Goal: Task Accomplishment & Management: Complete application form

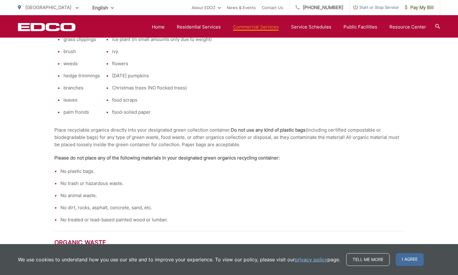
scroll to position [252, 0]
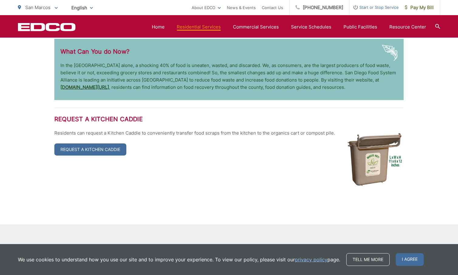
scroll to position [1314, 0]
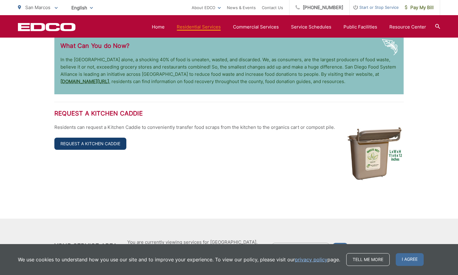
click at [90, 143] on link "Request a Kitchen Caddie" at bounding box center [90, 144] width 72 height 12
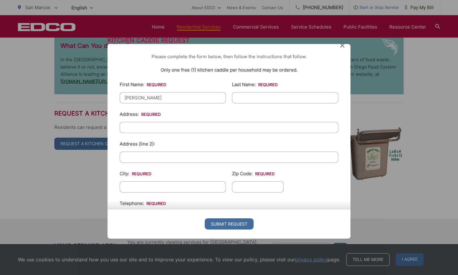
type input "Ryan"
type input "McClure"
type input "1229 Via Conejo"
type input "Escondido"
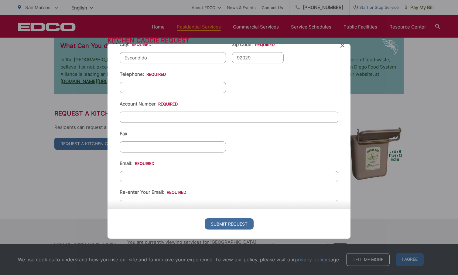
scroll to position [131, 0]
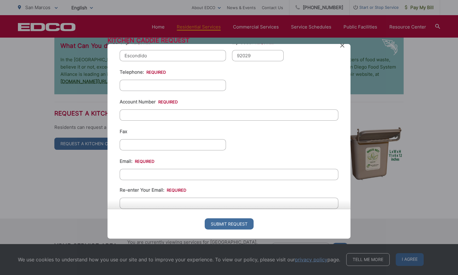
type input "92029"
type input "(760) 470-3993"
click at [135, 115] on input "Account Number *" at bounding box center [229, 114] width 218 height 11
paste input "25-40 123054"
type input "25-40 123054"
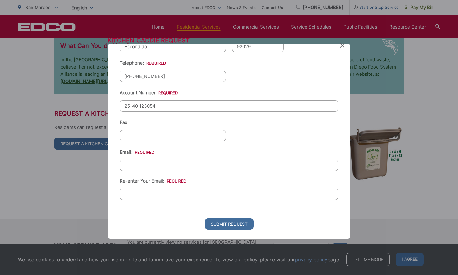
scroll to position [140, 0]
type input "ryanmcclure4@gmail.com"
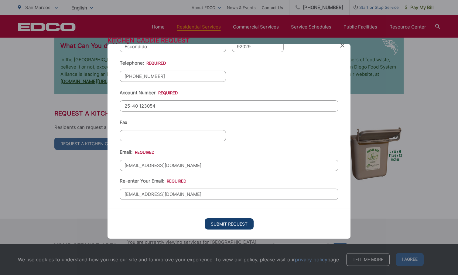
type input "ryanmcclure4@gmail.com"
click at [228, 224] on input "Submit Request" at bounding box center [229, 223] width 49 height 11
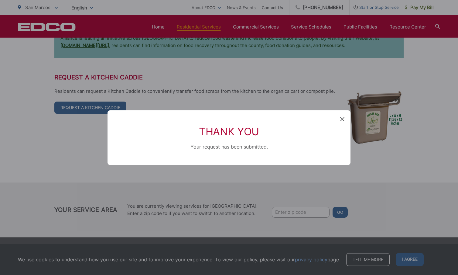
scroll to position [6, 2]
click at [342, 117] on icon at bounding box center [342, 119] width 4 height 4
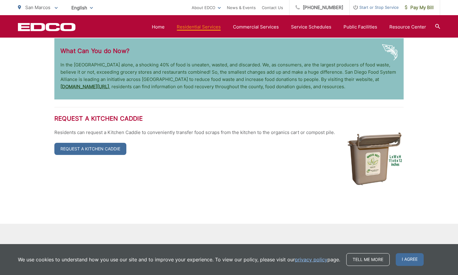
scroll to position [1307, 0]
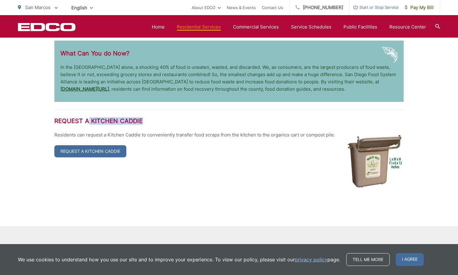
drag, startPoint x: 90, startPoint y: 122, endPoint x: 147, endPoint y: 122, distance: 57.0
click at [147, 122] on h2 "Request a Kitchen Caddie" at bounding box center [228, 120] width 349 height 7
copy h2 "Kitchen Caddie"
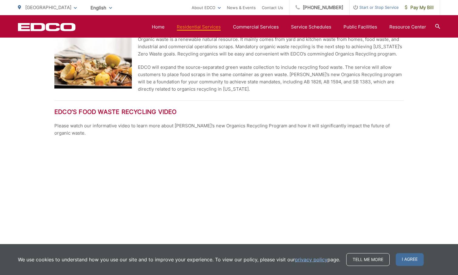
scroll to position [257, 0]
